Goal: Task Accomplishment & Management: Manage account settings

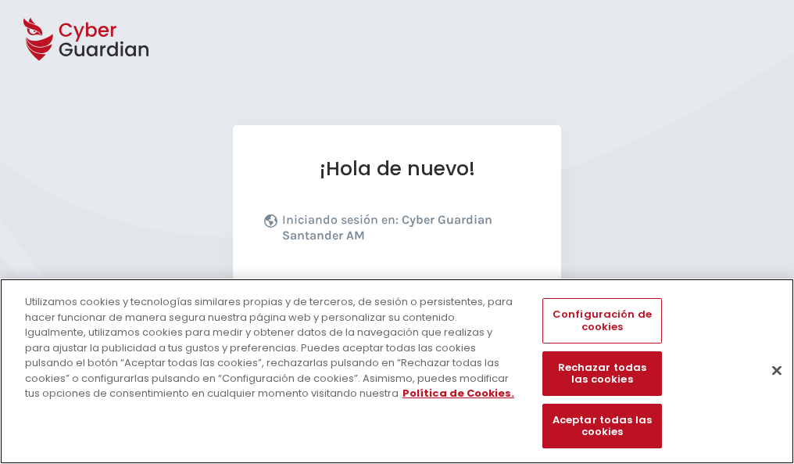
scroll to position [192, 0]
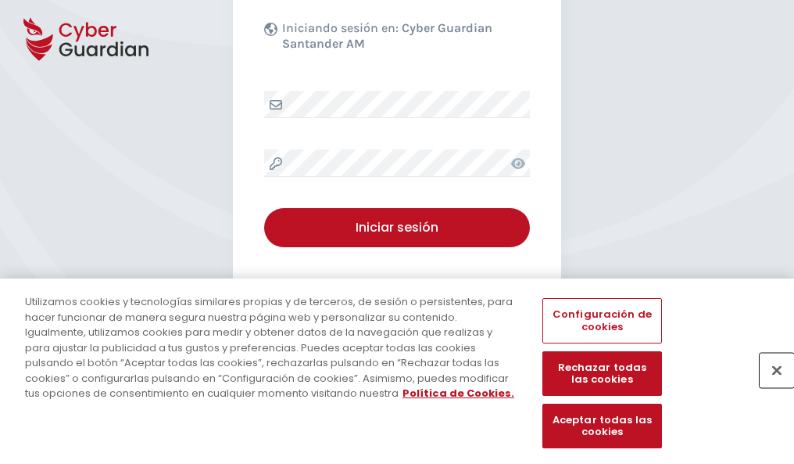
click at [769, 386] on button "Cerrar" at bounding box center [777, 370] width 34 height 34
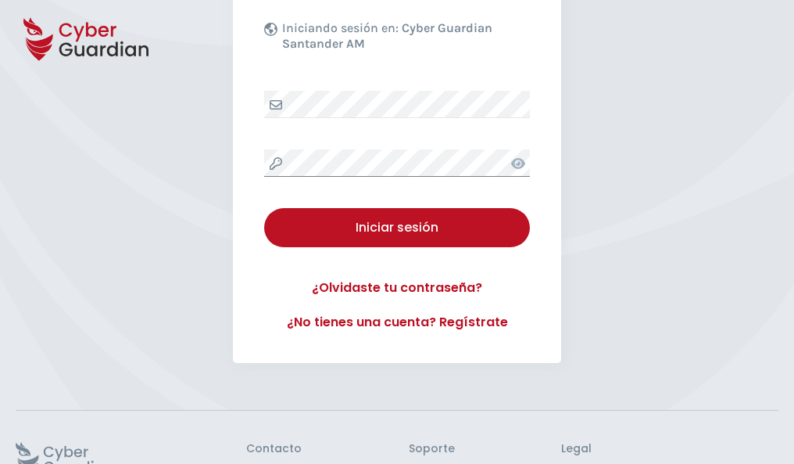
scroll to position [304, 0]
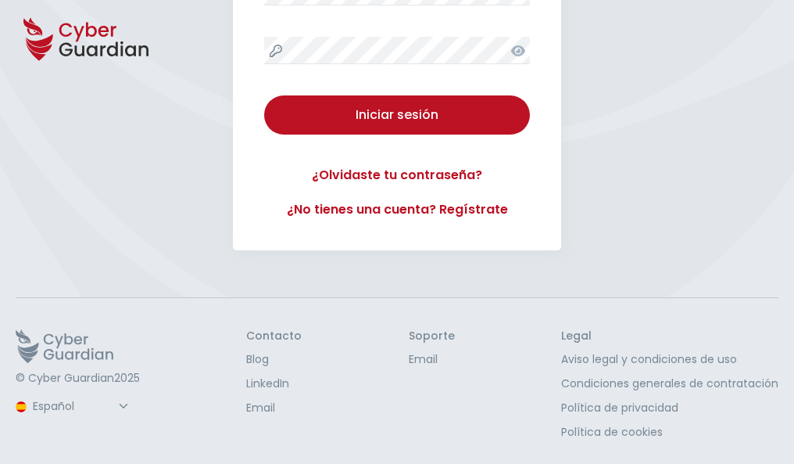
click at [264, 95] on button "Iniciar sesión" at bounding box center [397, 114] width 266 height 39
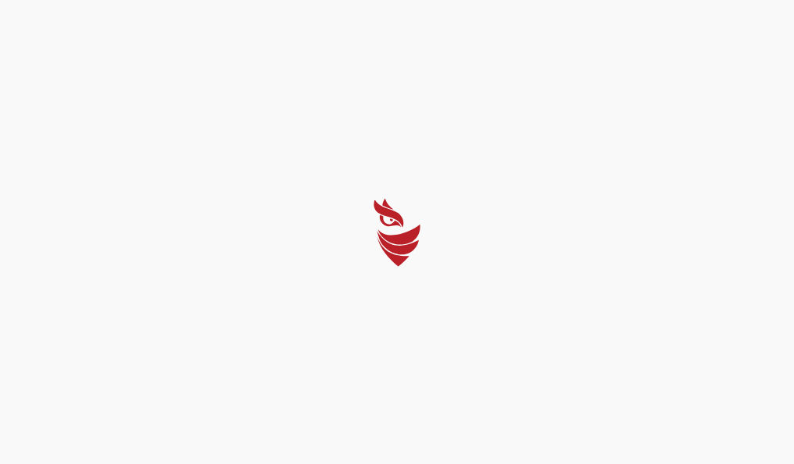
scroll to position [0, 0]
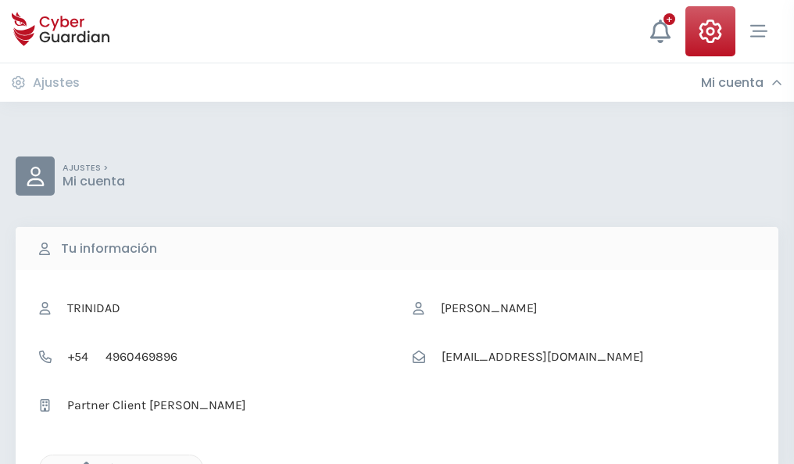
click at [82, 462] on icon "button" at bounding box center [82, 467] width 13 height 13
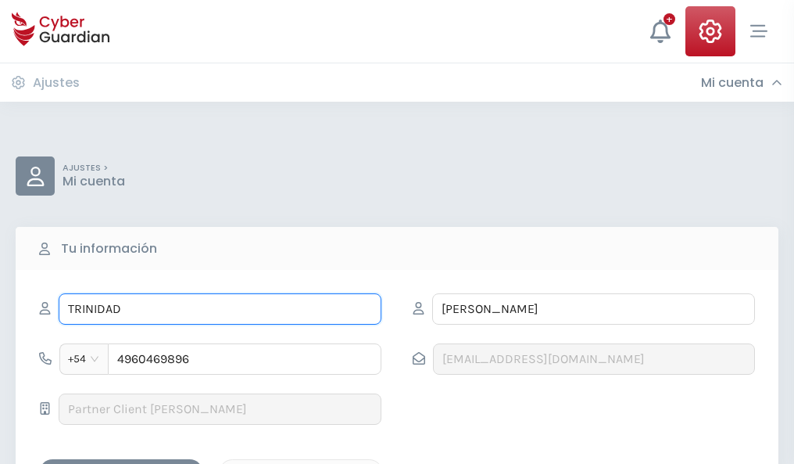
click at [220, 309] on input "TRINIDAD" at bounding box center [220, 308] width 323 height 31
type input "T"
type input "Lalo"
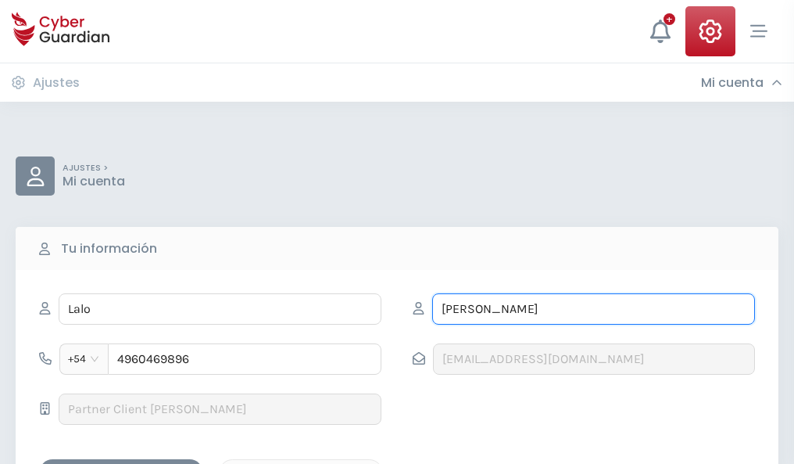
click at [593, 309] on input "NÚÑEZ" at bounding box center [593, 308] width 323 height 31
type input "N"
type input "Ballesteros"
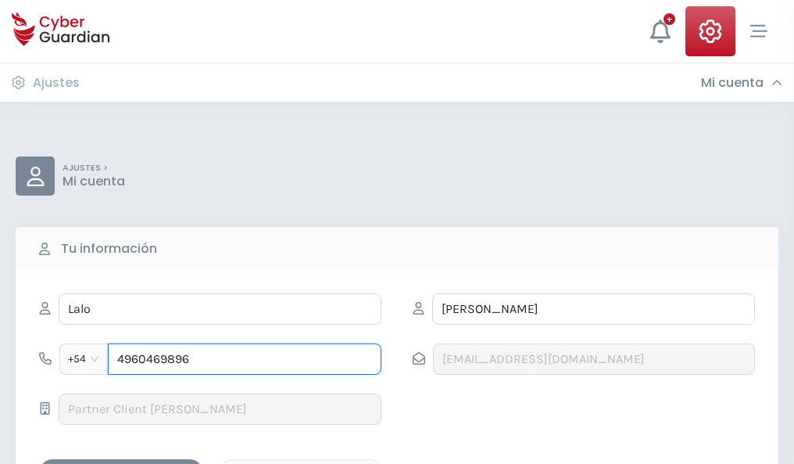
click at [245, 359] on input "4960469896" at bounding box center [245, 358] width 274 height 31
type input "4"
type input "4977989936"
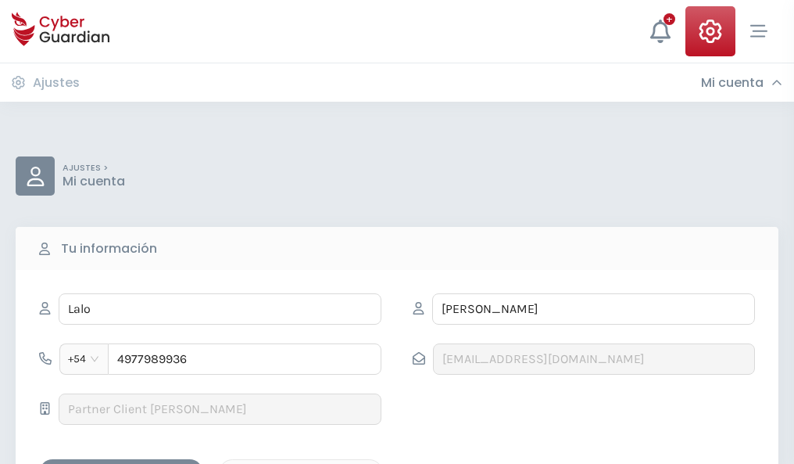
click at [121, 463] on div "Guardar cambios" at bounding box center [121, 473] width 141 height 20
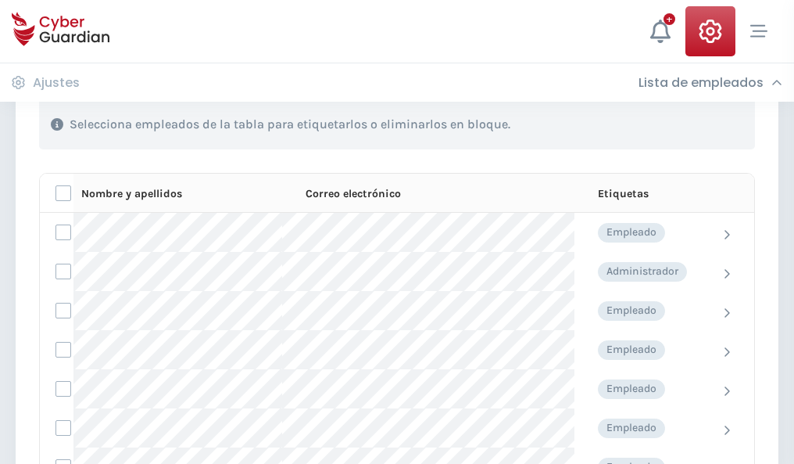
scroll to position [669, 0]
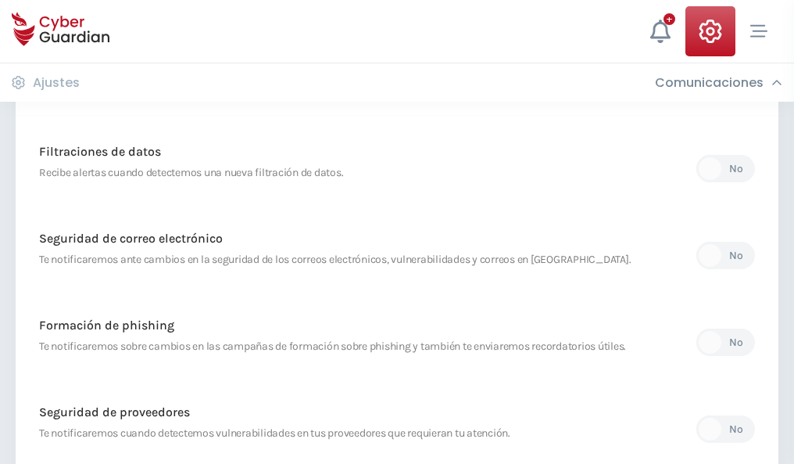
scroll to position [823, 0]
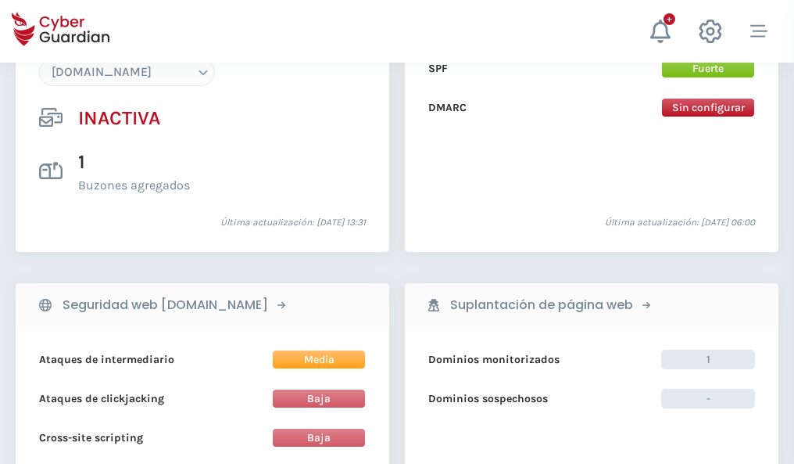
scroll to position [1471, 0]
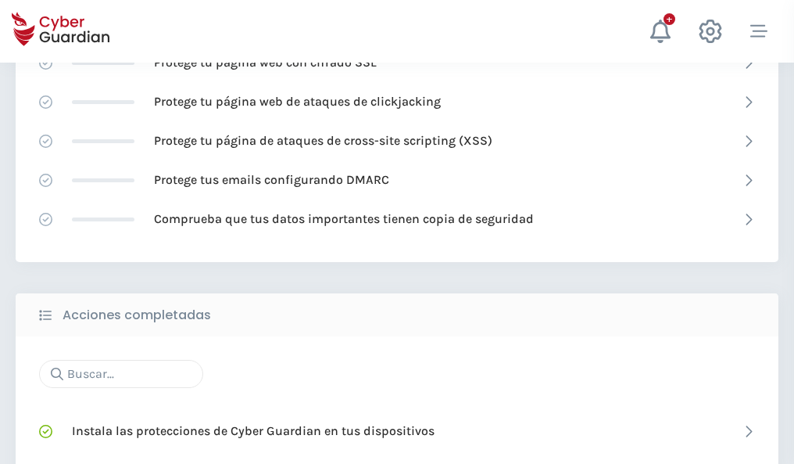
scroll to position [1041, 0]
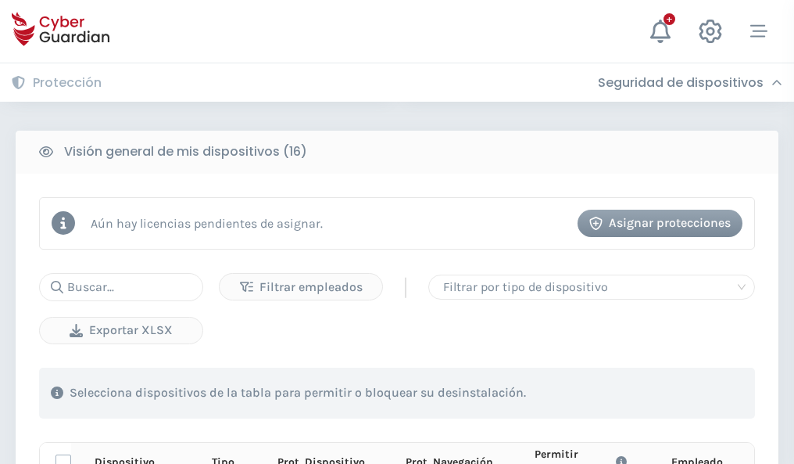
scroll to position [1381, 0]
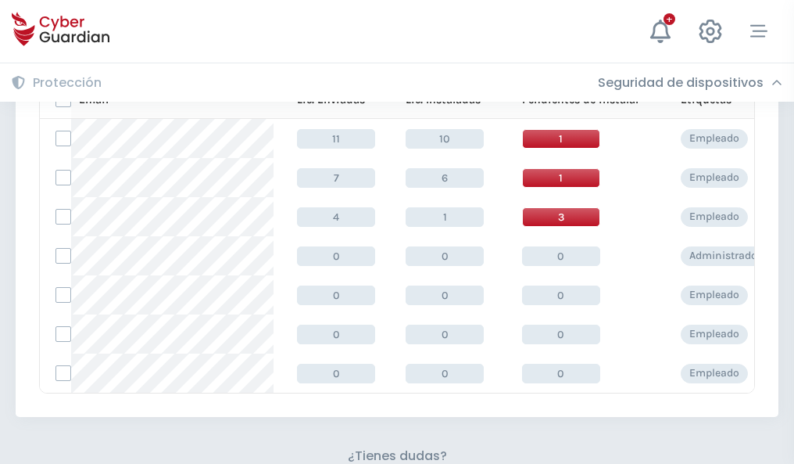
scroll to position [686, 0]
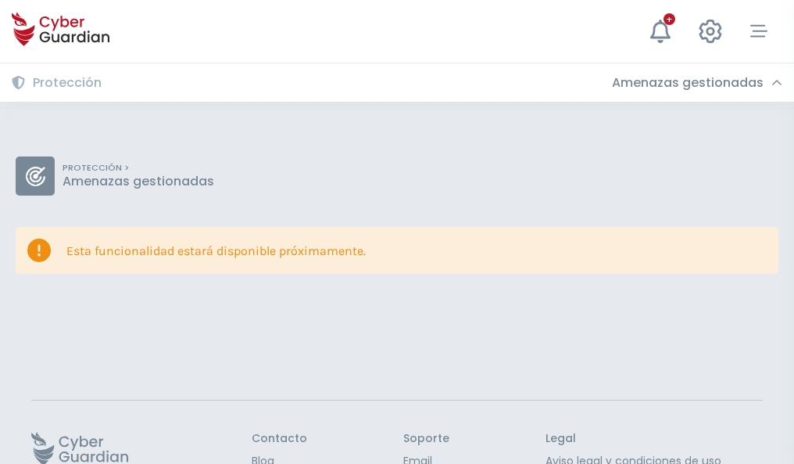
scroll to position [102, 0]
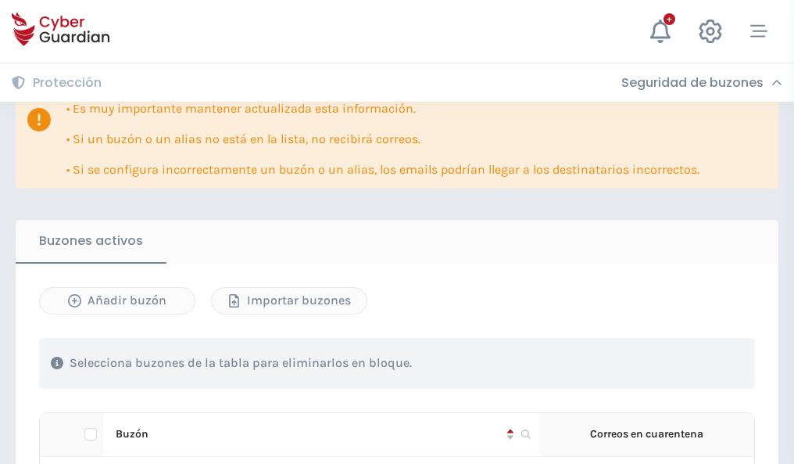
scroll to position [919, 0]
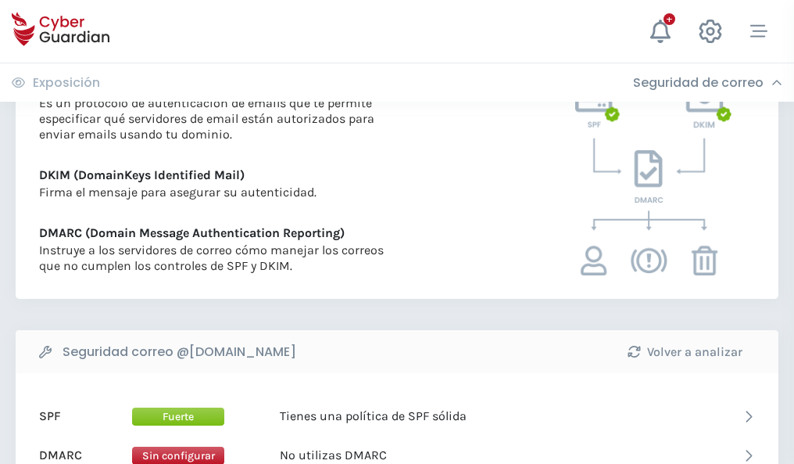
scroll to position [843, 0]
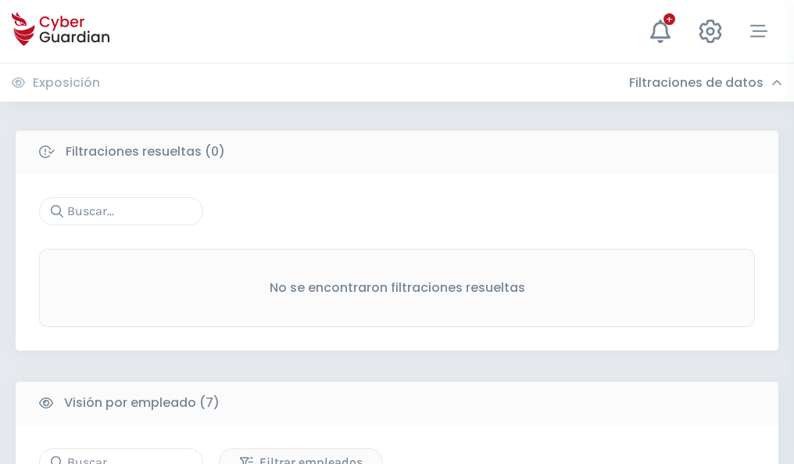
scroll to position [1293, 0]
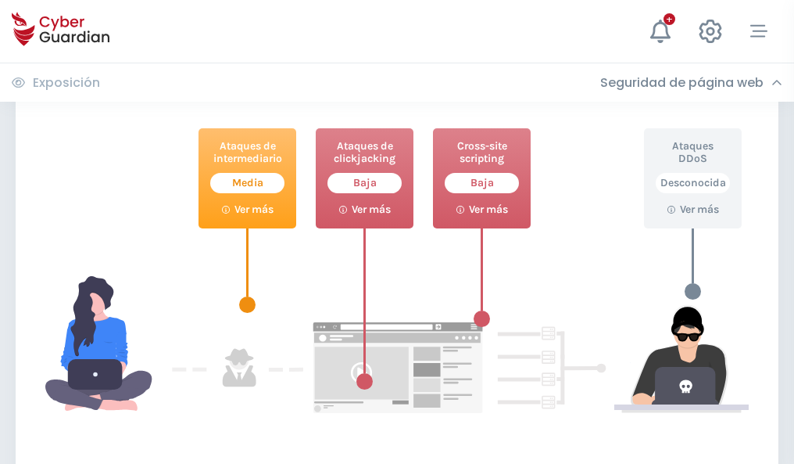
scroll to position [851, 0]
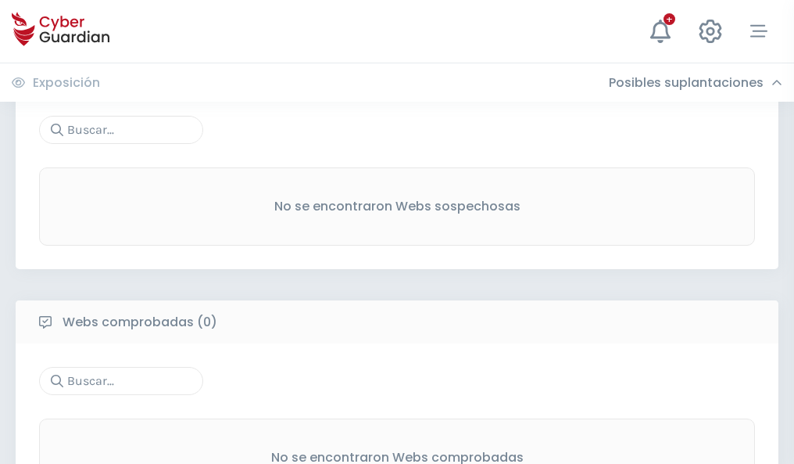
scroll to position [818, 0]
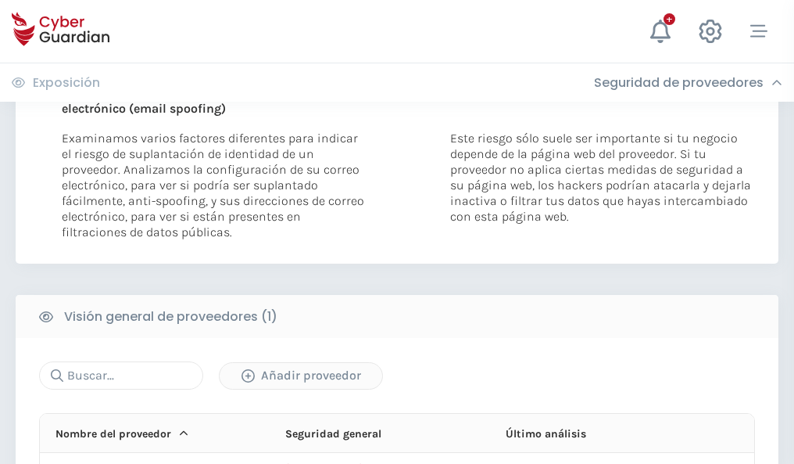
scroll to position [812, 0]
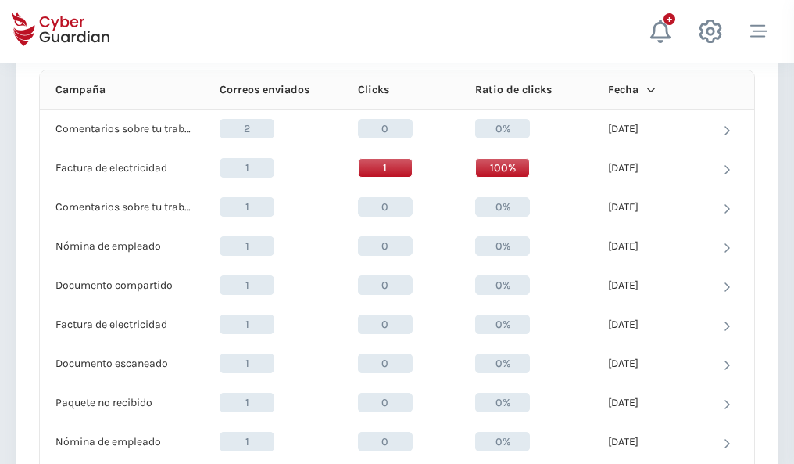
scroll to position [1402, 0]
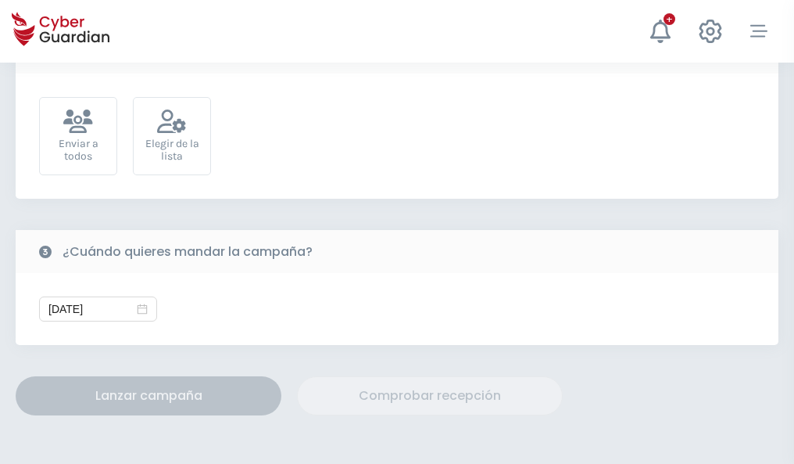
scroll to position [572, 0]
